Goal: Transaction & Acquisition: Purchase product/service

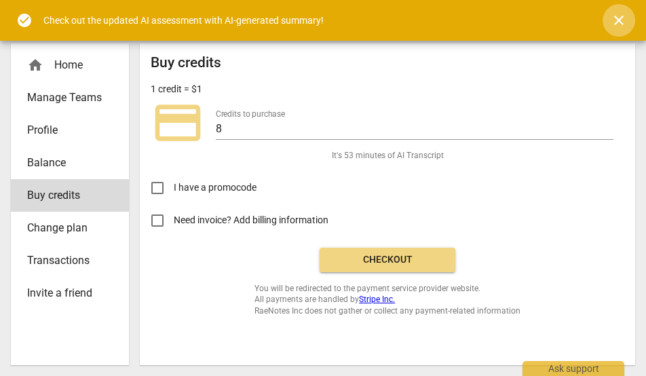
click at [464, 19] on span "close" at bounding box center [619, 20] width 16 height 16
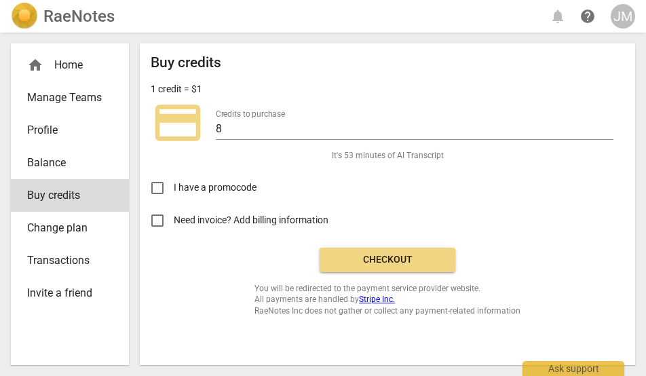
click at [390, 254] on span "Checkout" at bounding box center [388, 260] width 114 height 14
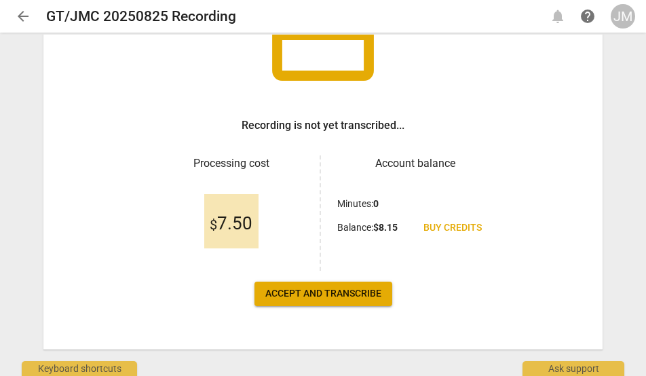
scroll to position [143, 0]
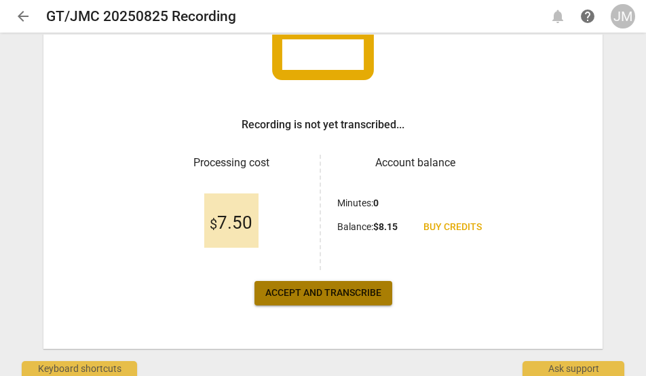
click at [354, 288] on span "Accept and transcribe" at bounding box center [323, 293] width 116 height 14
